Goal: Task Accomplishment & Management: Manage account settings

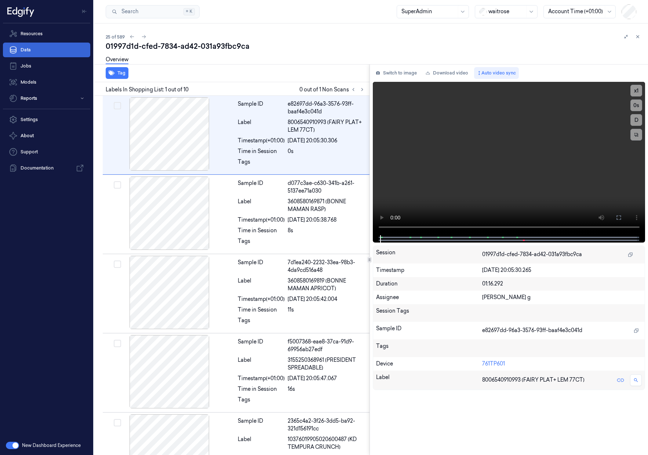
click at [63, 52] on link "Data" at bounding box center [46, 50] width 87 height 15
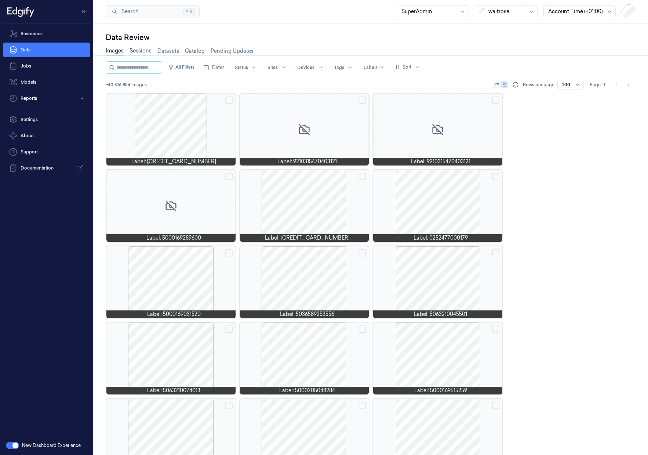
click at [143, 49] on link "Sessions" at bounding box center [140, 51] width 22 height 8
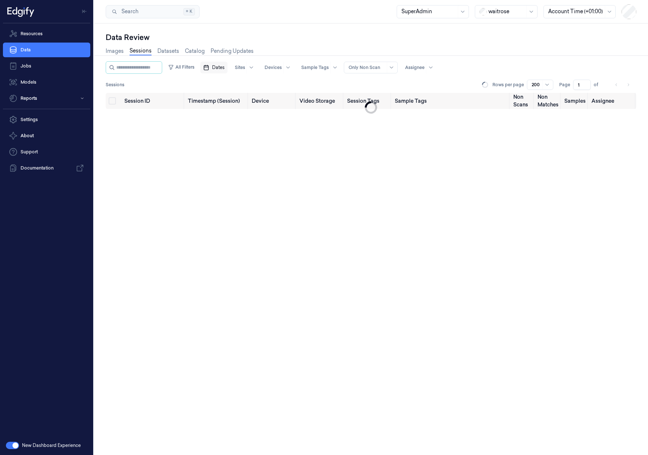
click at [225, 72] on button "Dates" at bounding box center [213, 68] width 27 height 12
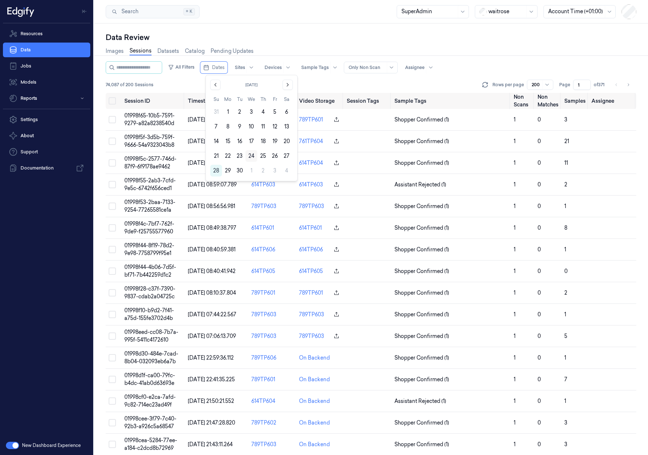
click at [254, 156] on button "24" at bounding box center [251, 156] width 12 height 12
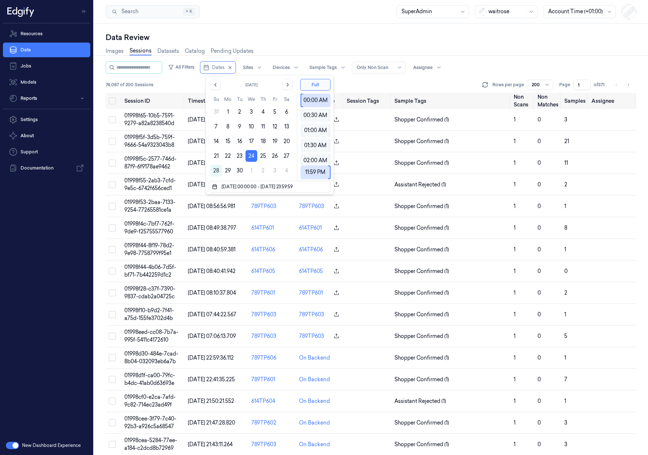
click at [295, 36] on div "Data Review" at bounding box center [371, 37] width 530 height 10
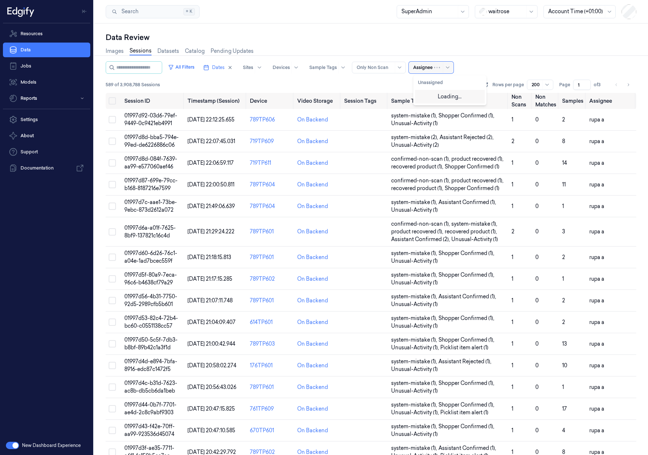
click at [431, 69] on div at bounding box center [422, 67] width 19 height 7
click at [437, 82] on button "Unassigned" at bounding box center [450, 83] width 70 height 12
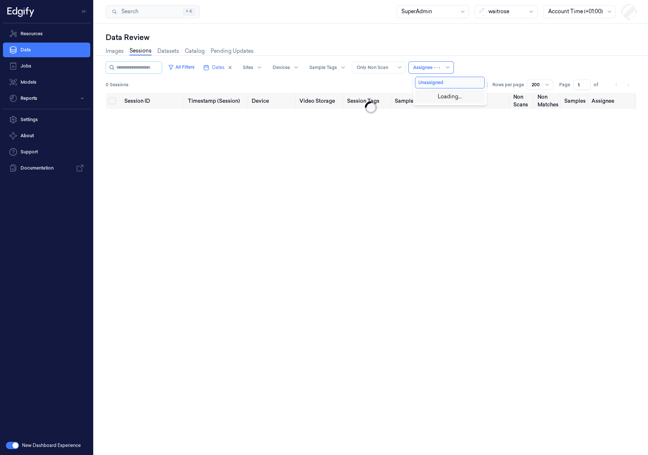
click at [459, 45] on div "Images Sessions Datasets Catalog Pending Updates" at bounding box center [371, 52] width 530 height 19
click at [441, 67] on icon at bounding box center [439, 68] width 6 height 6
click at [451, 87] on button "Unassigned" at bounding box center [450, 83] width 70 height 12
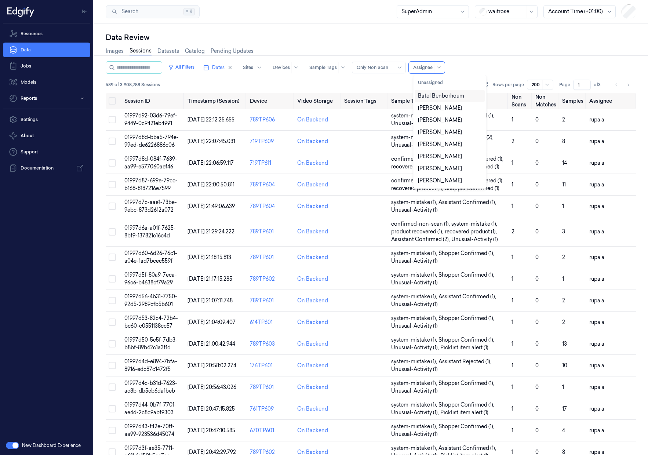
click at [463, 40] on div "Data Review" at bounding box center [371, 37] width 530 height 10
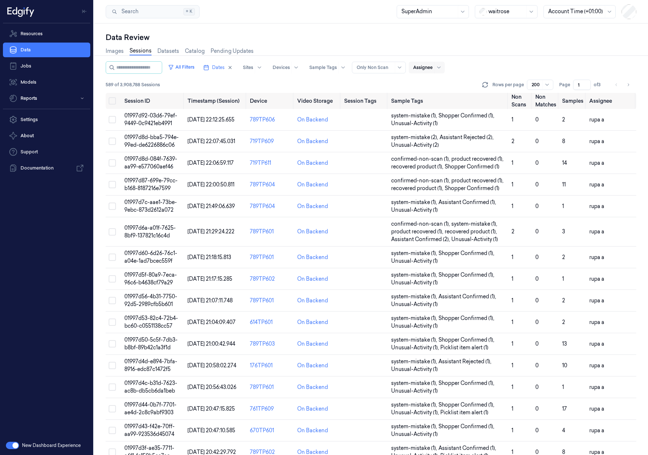
click at [428, 71] on div "Assignee" at bounding box center [422, 68] width 19 height 12
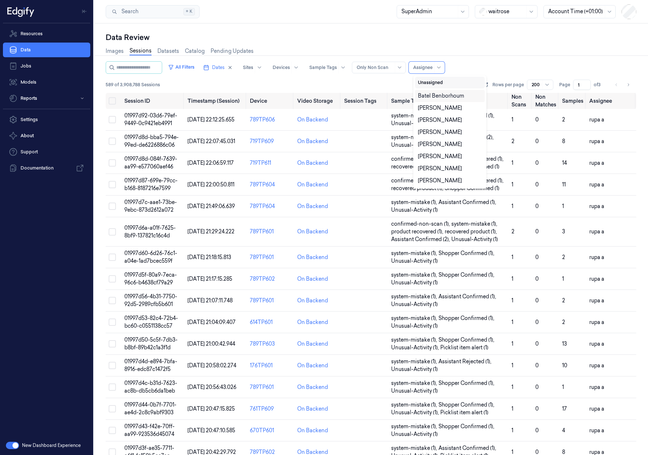
click at [436, 84] on button "Unassigned" at bounding box center [450, 83] width 70 height 12
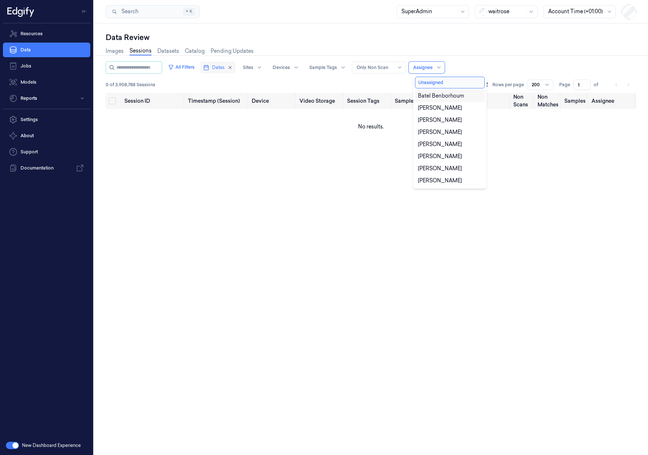
click at [208, 70] on rect "button" at bounding box center [206, 68] width 4 height 4
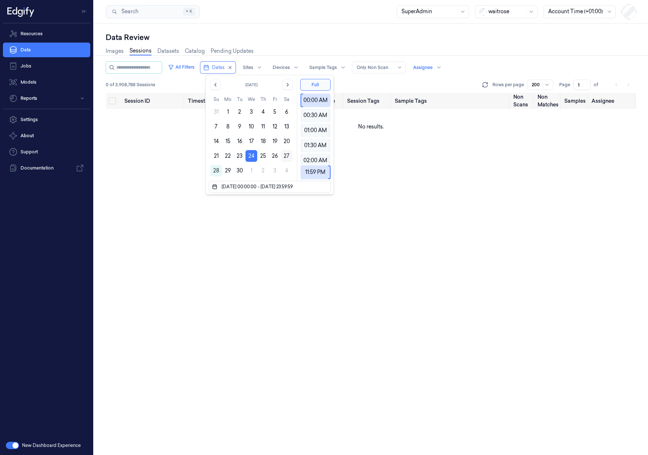
click at [287, 158] on button "27" at bounding box center [287, 156] width 12 height 12
type input "27/09/2025 00:00:00 - 27/09/2025 23:59:59"
click at [290, 30] on div "Data Review Images Sessions Datasets Catalog Pending Updates All Filters Dates …" at bounding box center [371, 238] width 554 height 431
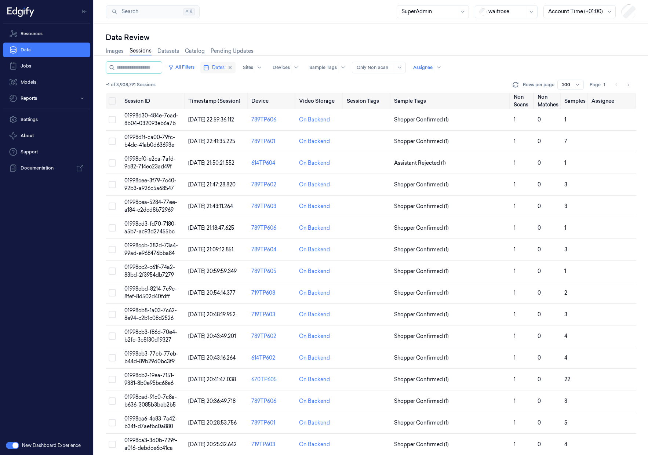
click at [221, 67] on span "Dates" at bounding box center [218, 67] width 12 height 7
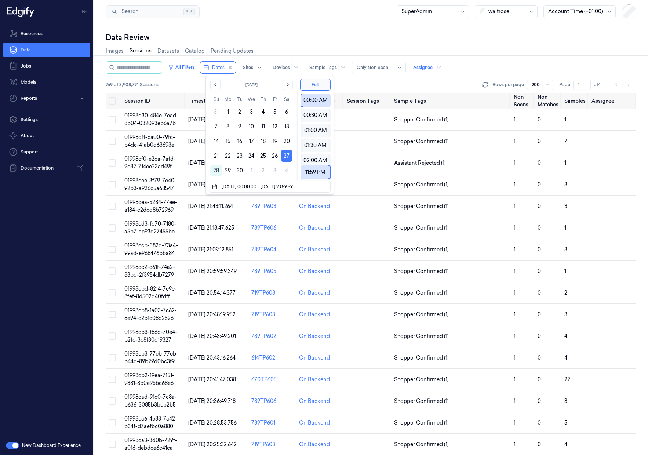
click at [330, 12] on div "Search Search... ⌘ K SuperAdmin waitrose Account Time (+01:00)" at bounding box center [371, 11] width 554 height 23
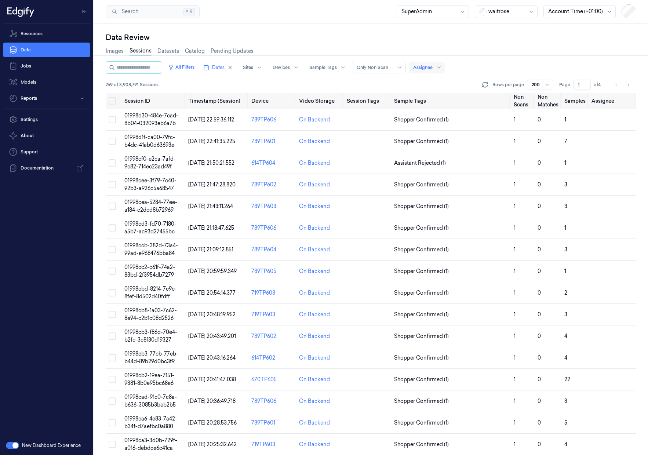
click at [431, 66] on div at bounding box center [422, 67] width 19 height 7
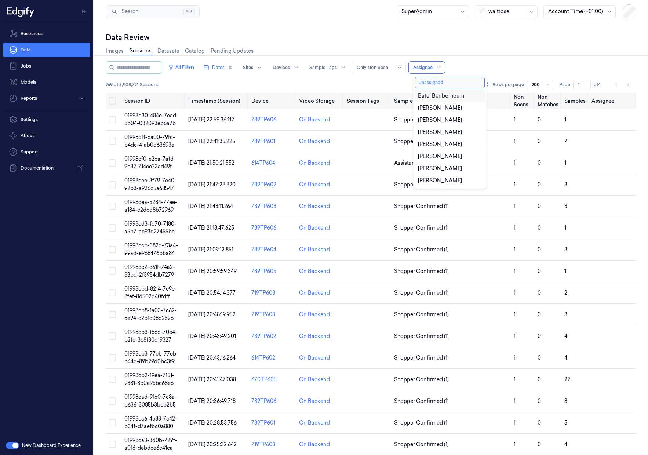
click at [434, 83] on button "Unassigned" at bounding box center [450, 83] width 70 height 12
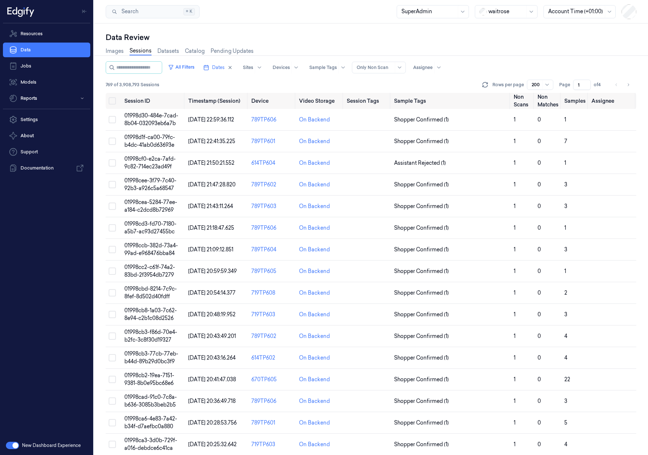
click at [440, 31] on div "Data Review Images Sessions Datasets Catalog Pending Updates All Filters Dates …" at bounding box center [371, 238] width 554 height 431
click at [231, 67] on icon "button" at bounding box center [230, 67] width 3 height 3
click at [220, 70] on span "Dates" at bounding box center [218, 67] width 12 height 7
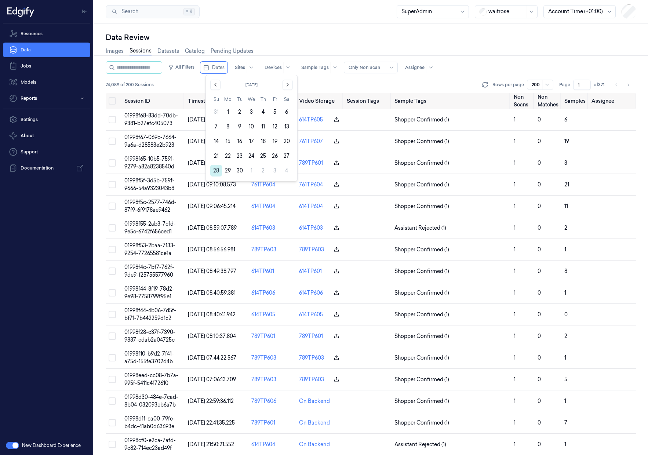
click at [216, 172] on button "28" at bounding box center [216, 171] width 12 height 12
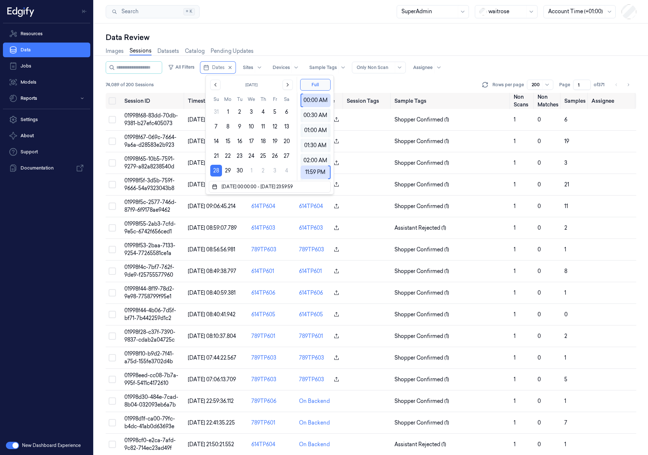
click at [268, 39] on div "Data Review" at bounding box center [371, 37] width 530 height 10
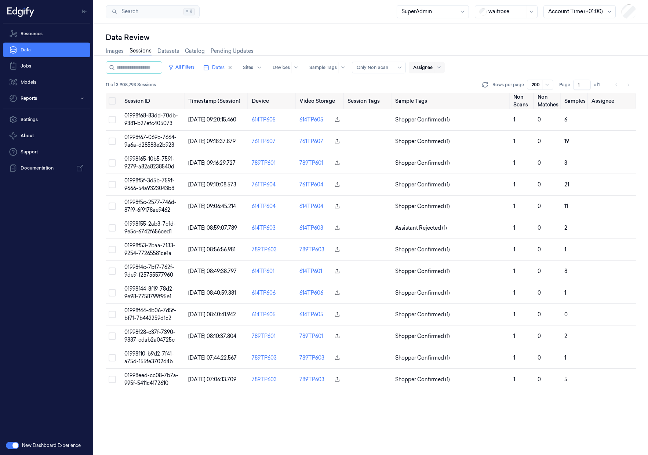
click at [429, 66] on div at bounding box center [422, 67] width 19 height 7
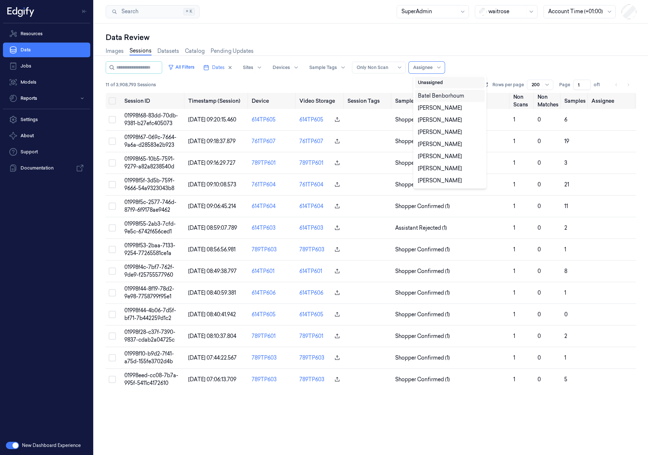
click at [430, 83] on button "Unassigned" at bounding box center [450, 83] width 70 height 12
click at [428, 54] on div "Images Sessions Datasets Catalog Pending Updates" at bounding box center [371, 52] width 530 height 19
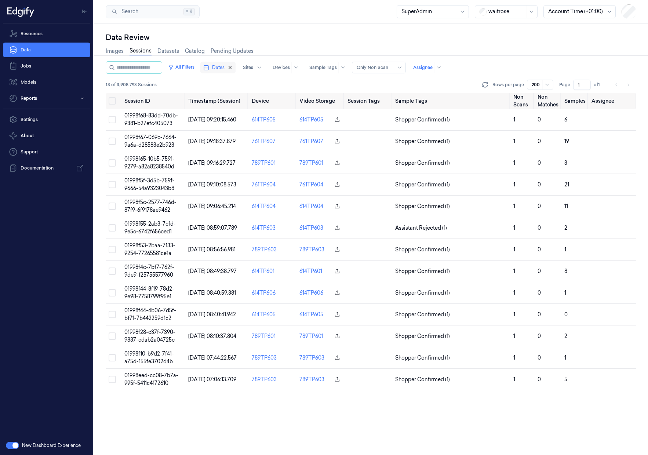
click at [232, 67] on icon "button" at bounding box center [229, 67] width 5 height 5
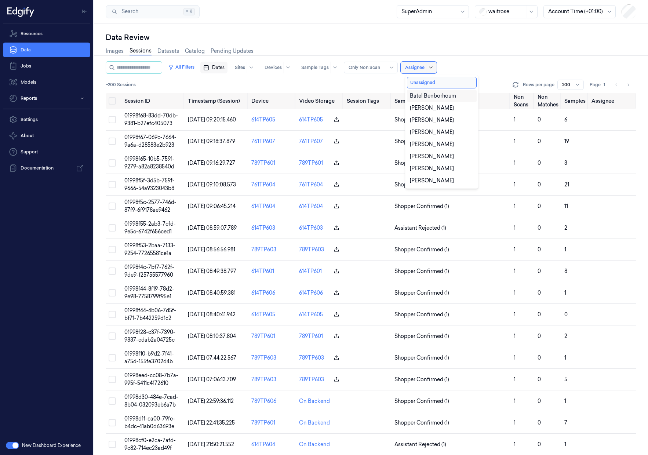
click at [433, 68] on icon at bounding box center [431, 68] width 6 height 6
click at [436, 84] on button "Unassigned" at bounding box center [442, 83] width 70 height 12
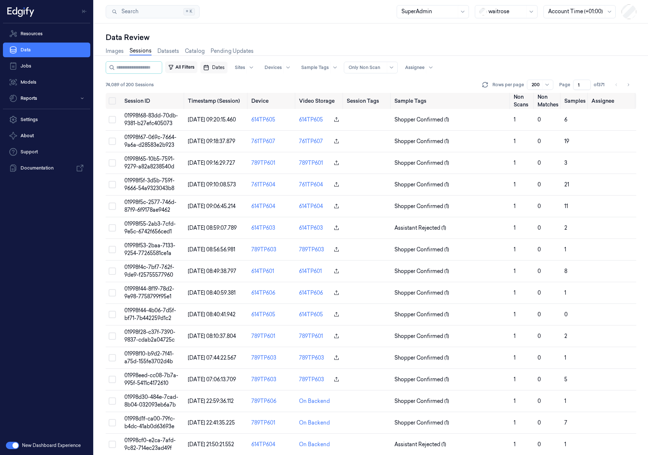
click at [193, 67] on button "All Filters" at bounding box center [181, 67] width 32 height 12
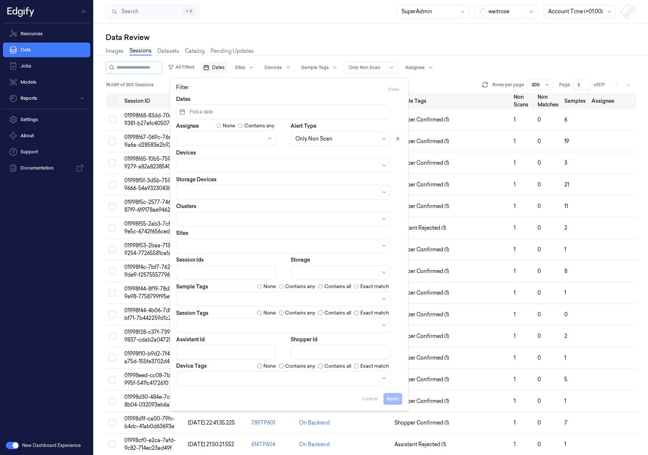
click at [224, 66] on span "Dates" at bounding box center [218, 67] width 12 height 7
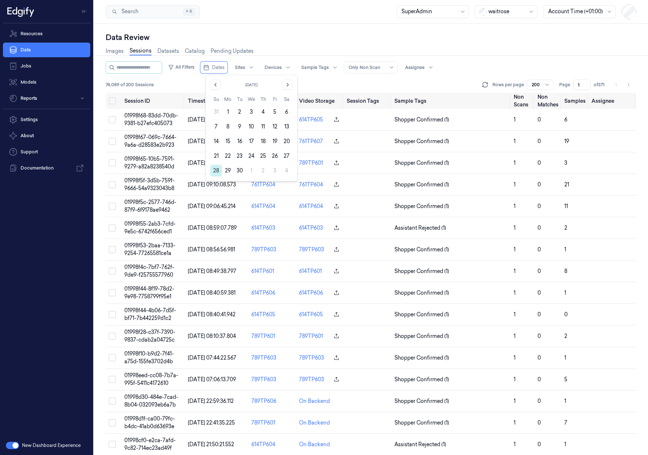
click at [218, 170] on button "28" at bounding box center [216, 171] width 12 height 12
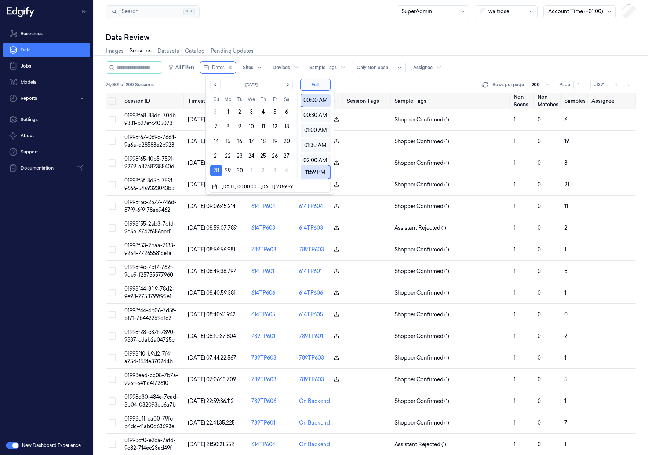
click at [301, 33] on div "Data Review" at bounding box center [371, 37] width 530 height 10
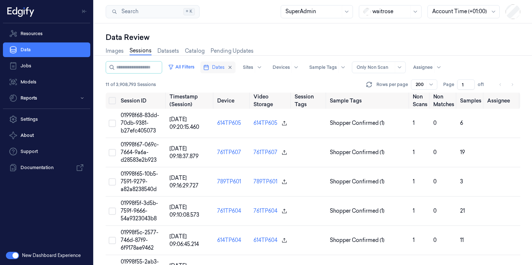
click at [209, 67] on icon "button" at bounding box center [206, 68] width 6 height 6
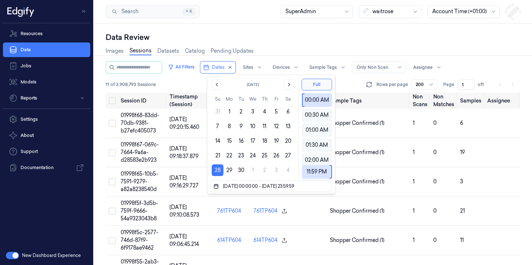
click at [289, 35] on div "Data Review" at bounding box center [313, 37] width 414 height 10
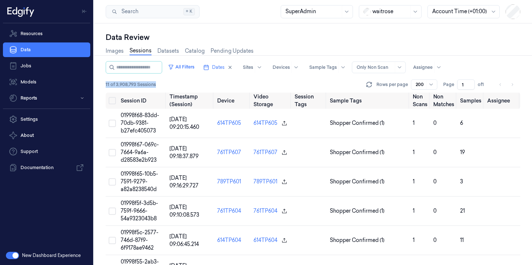
drag, startPoint x: 105, startPoint y: 86, endPoint x: 177, endPoint y: 85, distance: 71.5
click at [177, 85] on div "11 of 3,908,793 Sessions Rows per page 200 Page 1 of 1" at bounding box center [313, 85] width 414 height 10
click at [428, 67] on div at bounding box center [422, 67] width 19 height 7
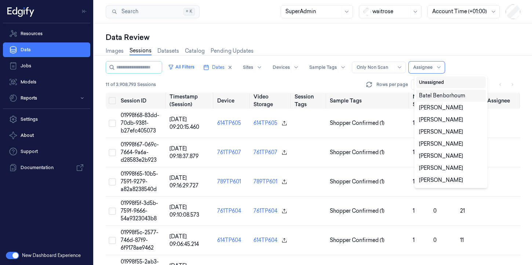
click at [438, 83] on button "Unassigned" at bounding box center [451, 83] width 70 height 12
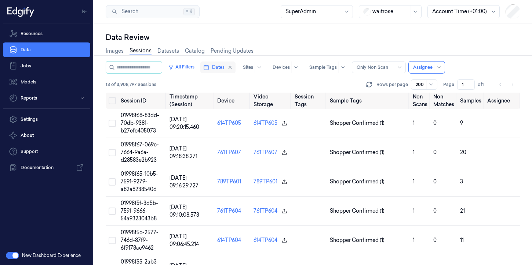
click at [217, 69] on button "Dates" at bounding box center [217, 68] width 35 height 12
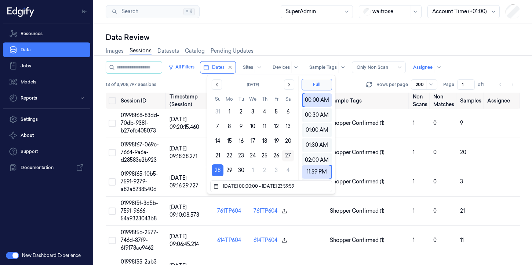
click at [289, 156] on button "27" at bounding box center [288, 156] width 12 height 12
click at [288, 157] on button "27" at bounding box center [288, 156] width 12 height 12
type input "27/09/2025 00:00:00 - 27/09/2025 23:59:59"
click at [312, 30] on div "Data Review Images Sessions Datasets Catalog Pending Updates All Filters Dates …" at bounding box center [313, 144] width 438 height 242
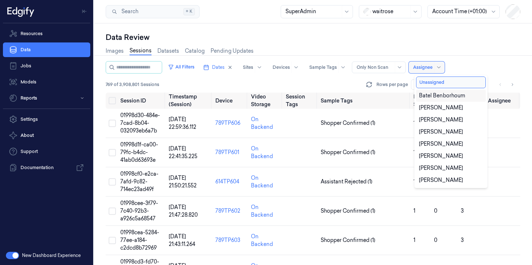
click at [423, 65] on div at bounding box center [422, 67] width 19 height 7
click at [451, 85] on button "Unassigned" at bounding box center [451, 83] width 70 height 12
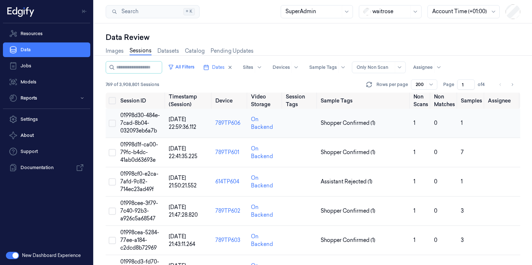
click at [114, 125] on button "Select row" at bounding box center [112, 123] width 7 height 7
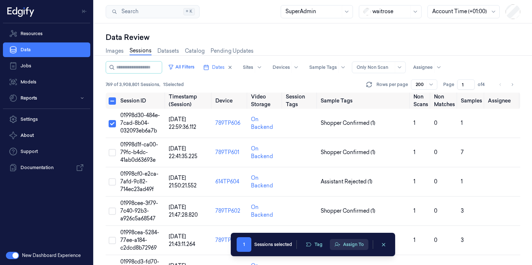
click at [350, 246] on button "Assign To" at bounding box center [349, 244] width 39 height 11
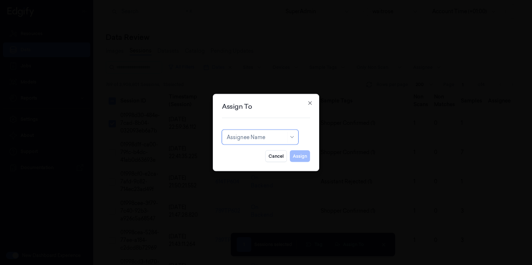
click at [260, 135] on div at bounding box center [256, 137] width 59 height 8
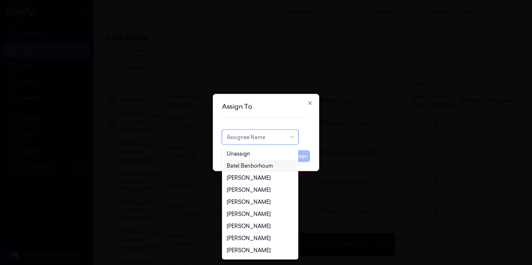
click at [257, 165] on div "Batel Benborhoum" at bounding box center [250, 166] width 46 height 8
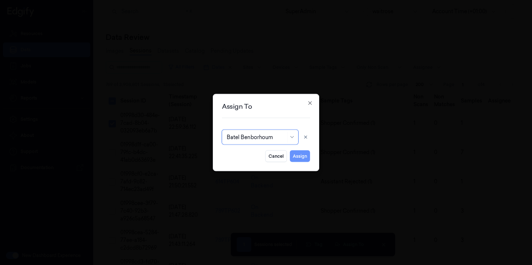
click at [306, 155] on button "Assign" at bounding box center [300, 157] width 20 height 12
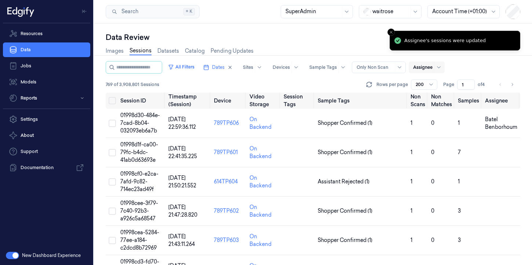
click at [432, 71] on div "Assignee" at bounding box center [422, 68] width 19 height 12
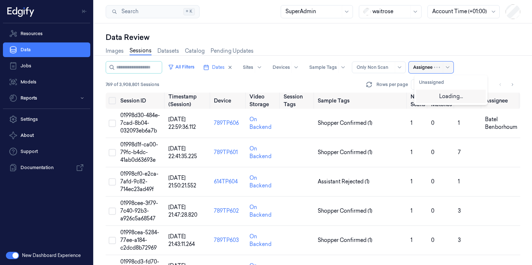
click at [432, 71] on div "Assignee" at bounding box center [422, 68] width 19 height 12
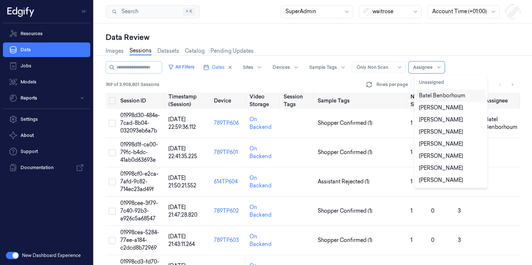
click at [437, 99] on div "Batel Benborhoum" at bounding box center [442, 96] width 46 height 8
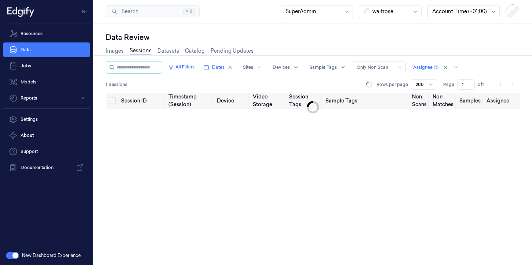
click at [484, 56] on div "Images Sessions Datasets Catalog Pending Updates" at bounding box center [313, 52] width 414 height 19
click at [435, 66] on div at bounding box center [425, 67] width 25 height 7
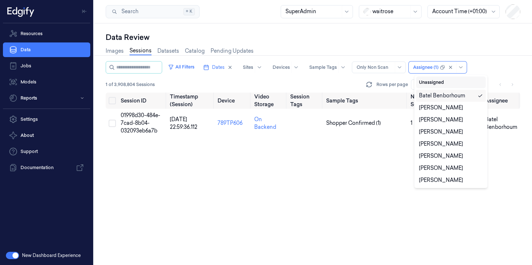
click at [435, 86] on button "Unassigned" at bounding box center [451, 83] width 70 height 12
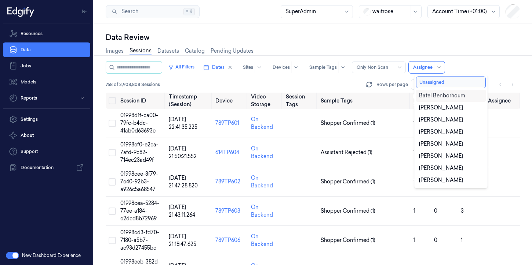
click at [488, 43] on div "Images Sessions Datasets Catalog Pending Updates" at bounding box center [313, 52] width 414 height 19
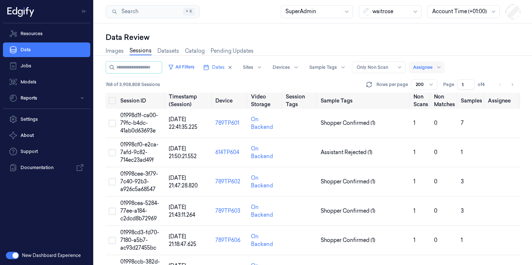
click at [440, 68] on div at bounding box center [438, 68] width 9 height 12
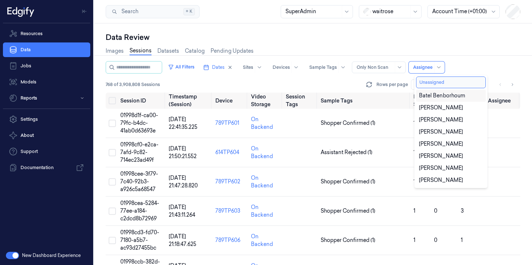
click at [436, 84] on button "Unassigned" at bounding box center [451, 83] width 70 height 12
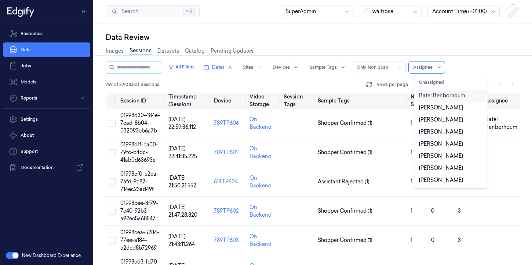
click at [453, 50] on div "Images Sessions Datasets Catalog Pending Updates" at bounding box center [313, 52] width 414 height 19
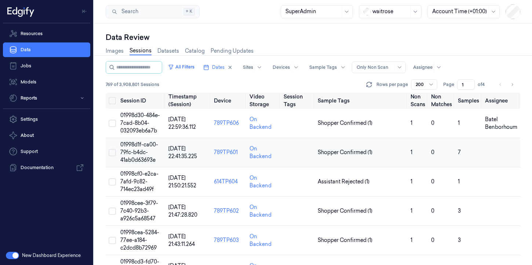
click at [298, 152] on td at bounding box center [298, 152] width 34 height 29
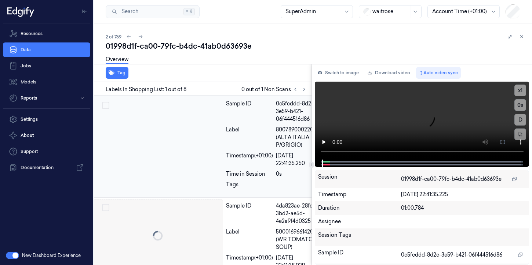
scroll to position [0, 2]
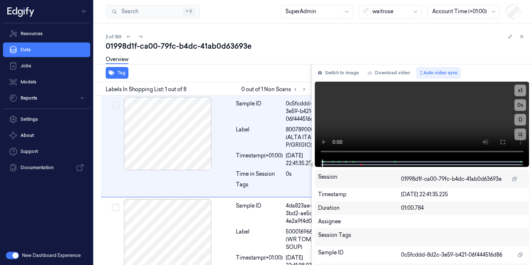
click at [520, 38] on icon at bounding box center [521, 36] width 5 height 5
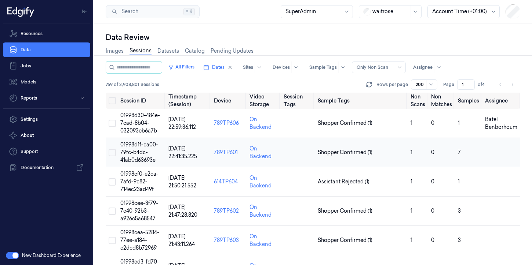
click at [111, 154] on button "Select row" at bounding box center [112, 152] width 7 height 7
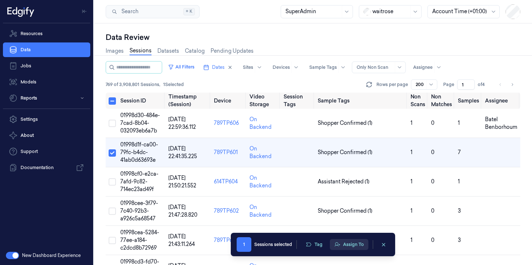
click at [355, 246] on button "Assign To" at bounding box center [349, 244] width 39 height 11
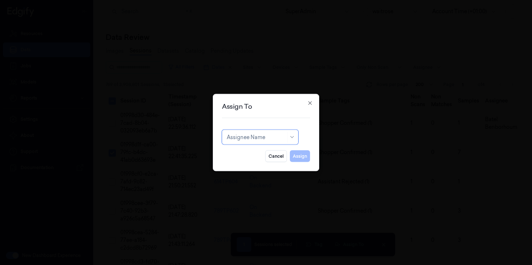
click at [266, 136] on div at bounding box center [256, 137] width 59 height 8
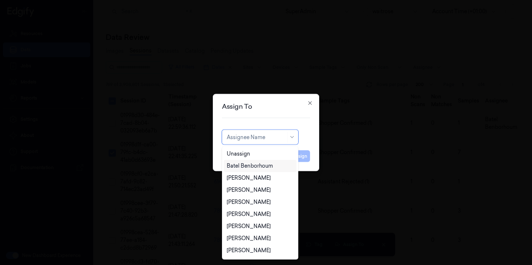
click at [260, 165] on div "Batel Benborhoum" at bounding box center [250, 166] width 46 height 8
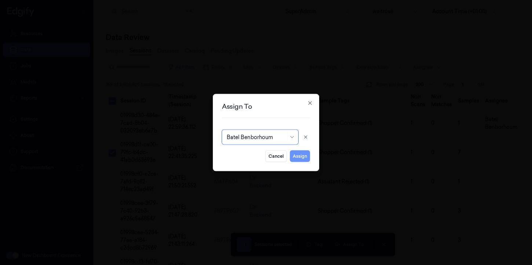
click at [298, 158] on button "Assign" at bounding box center [300, 157] width 20 height 12
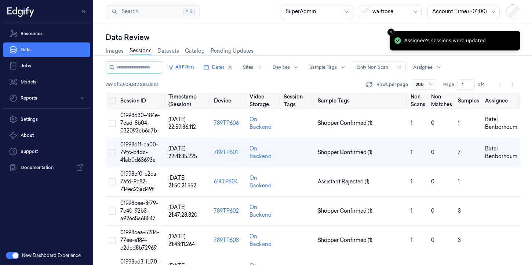
click at [276, 38] on div "Data Review" at bounding box center [313, 37] width 414 height 10
click at [443, 69] on div at bounding box center [438, 68] width 9 height 12
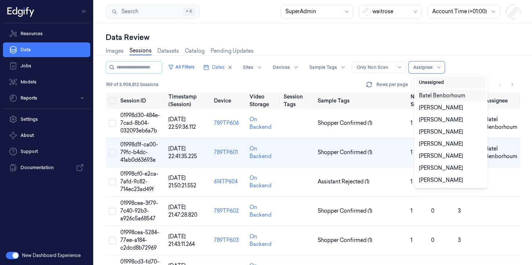
click at [436, 84] on button "Unassigned" at bounding box center [451, 83] width 70 height 12
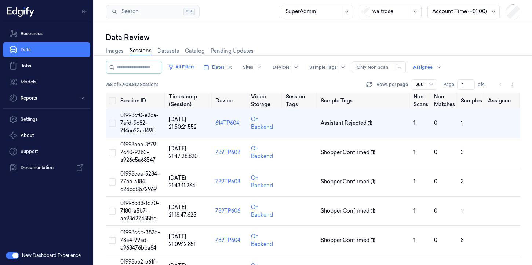
click at [423, 37] on div "Data Review" at bounding box center [313, 37] width 414 height 10
click at [440, 66] on icon at bounding box center [438, 67] width 3 height 2
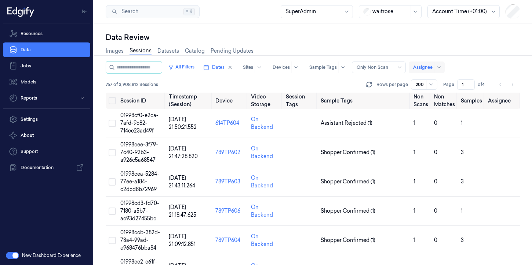
click at [432, 69] on div at bounding box center [422, 67] width 19 height 7
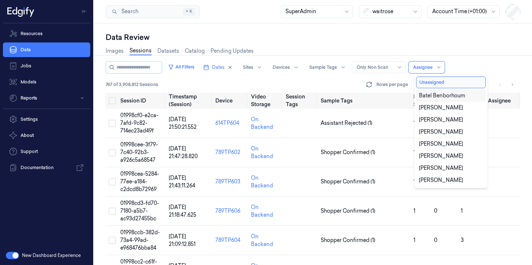
click at [435, 98] on div "Batel Benborhoum" at bounding box center [442, 96] width 46 height 8
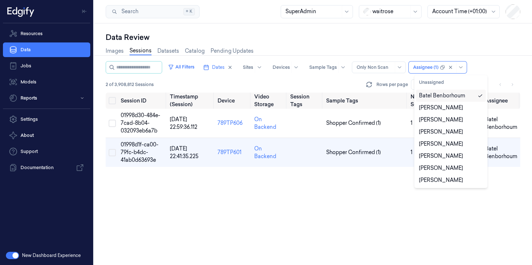
click at [485, 51] on div "Images Sessions Datasets Catalog Pending Updates" at bounding box center [313, 52] width 414 height 19
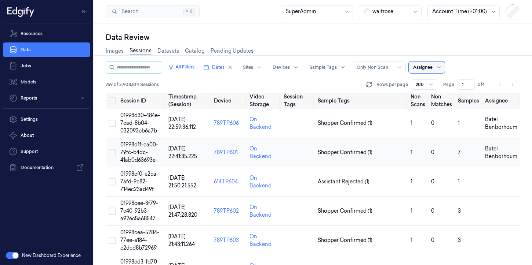
click at [110, 155] on button "Select row" at bounding box center [112, 152] width 7 height 7
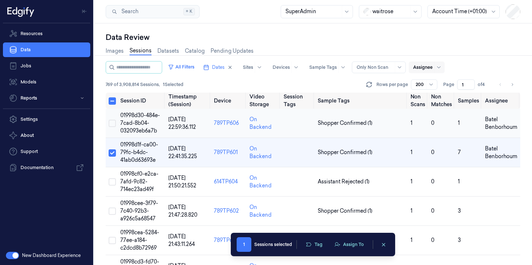
click at [114, 123] on button "Select row" at bounding box center [112, 123] width 7 height 7
click at [353, 246] on button "Assign To" at bounding box center [349, 244] width 39 height 11
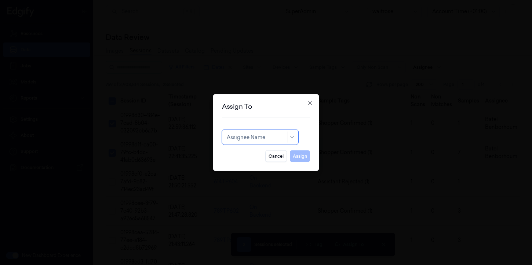
click at [280, 139] on div "Assignee Name" at bounding box center [260, 137] width 76 height 15
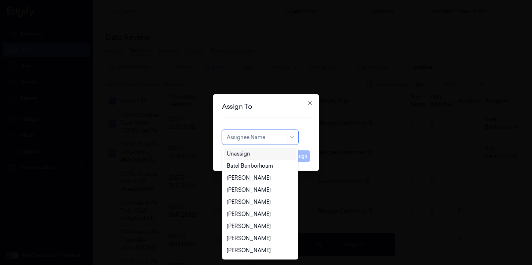
click at [263, 157] on div "Unassign" at bounding box center [260, 154] width 67 height 8
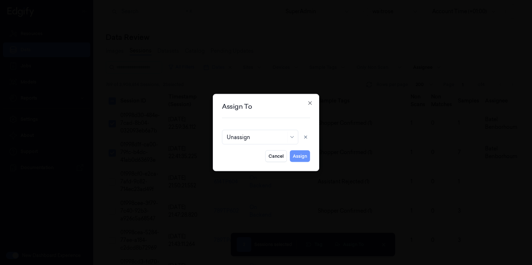
click at [304, 158] on button "Assign" at bounding box center [300, 157] width 20 height 12
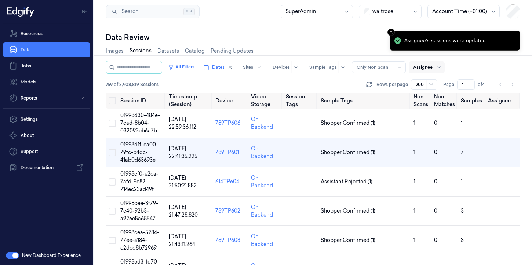
click at [333, 34] on div "Data Review" at bounding box center [313, 37] width 414 height 10
